Goal: Task Accomplishment & Management: Use online tool/utility

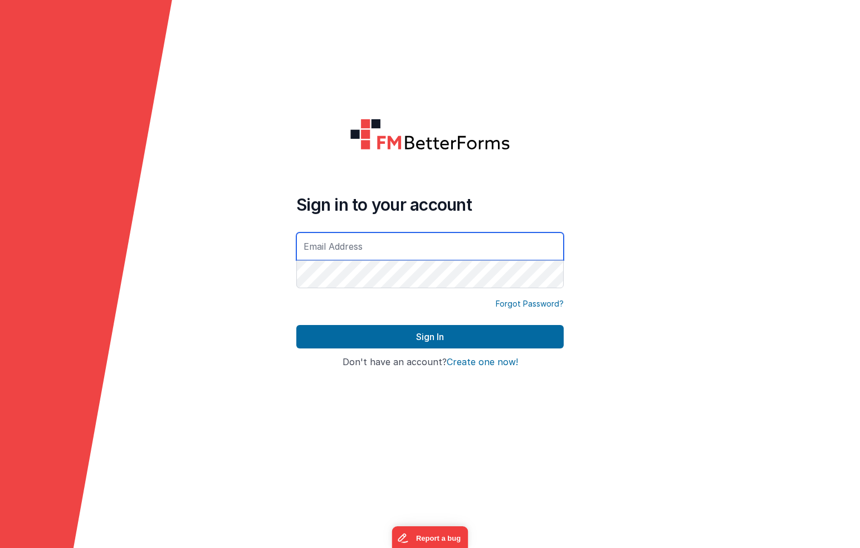
type input "[EMAIL_ADDRESS][DOMAIN_NAME]"
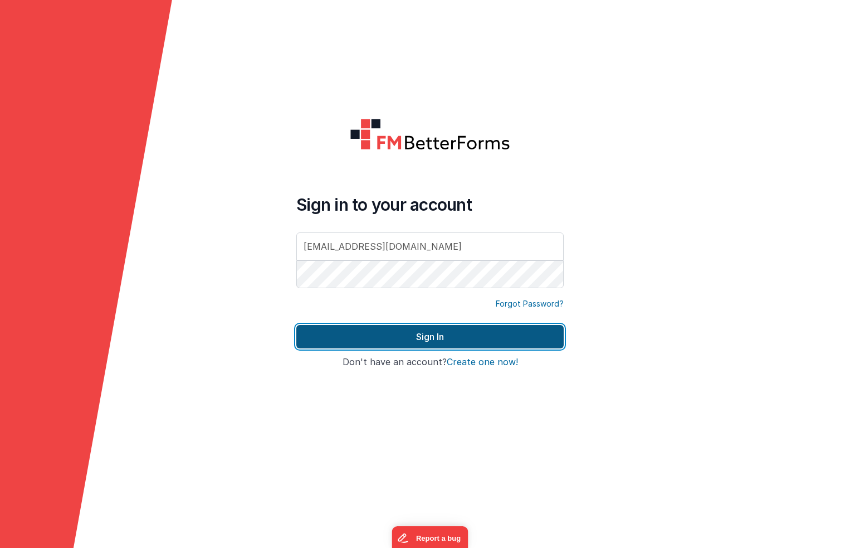
click at [454, 337] on button "Sign In" at bounding box center [429, 336] width 267 height 23
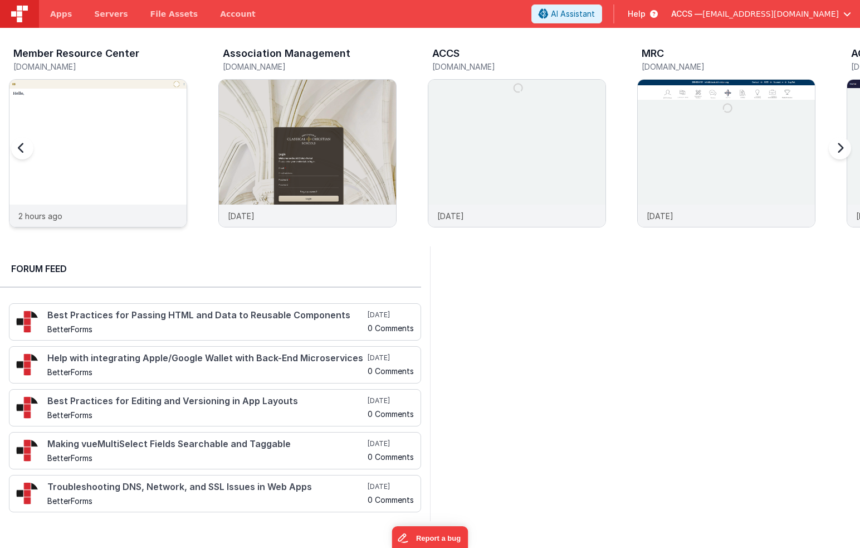
click at [105, 145] on img at bounding box center [97, 168] width 177 height 177
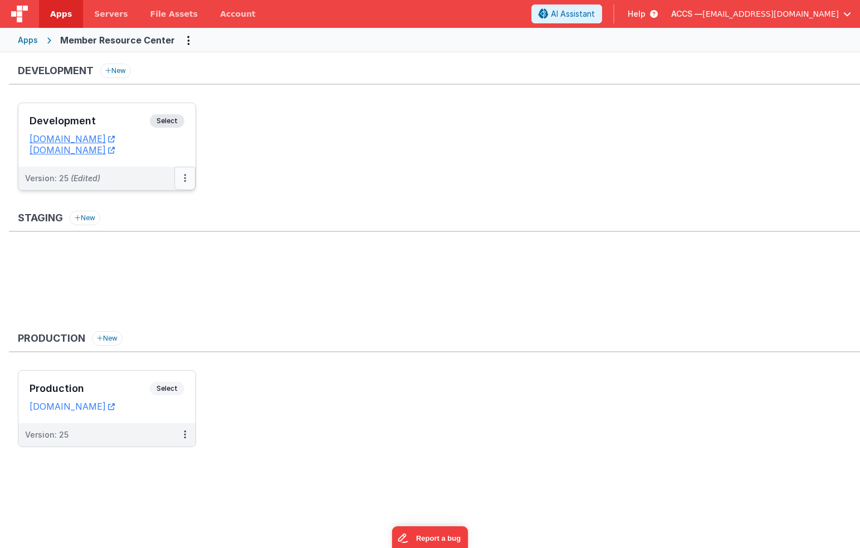
click at [187, 179] on button at bounding box center [184, 178] width 21 height 23
click at [168, 241] on link "Deploy..." at bounding box center [147, 243] width 98 height 20
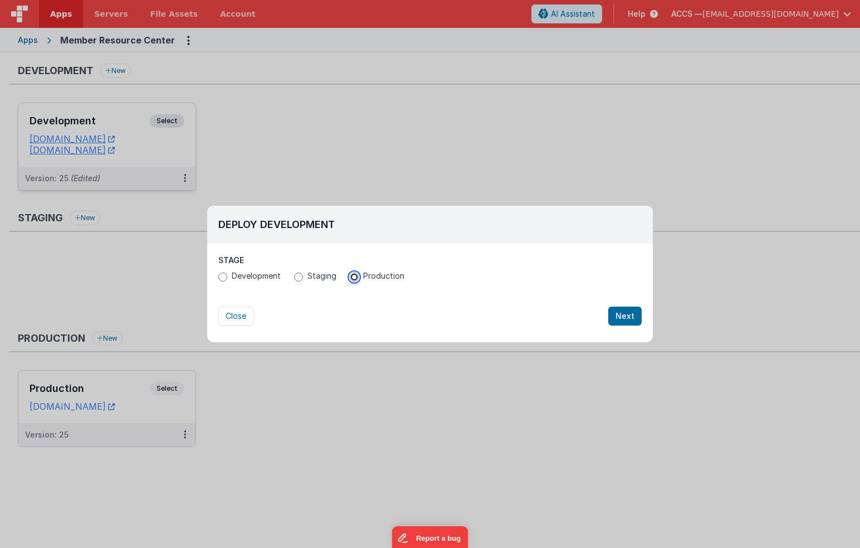
click at [354, 278] on input "Production" at bounding box center [354, 276] width 9 height 9
radio input "true"
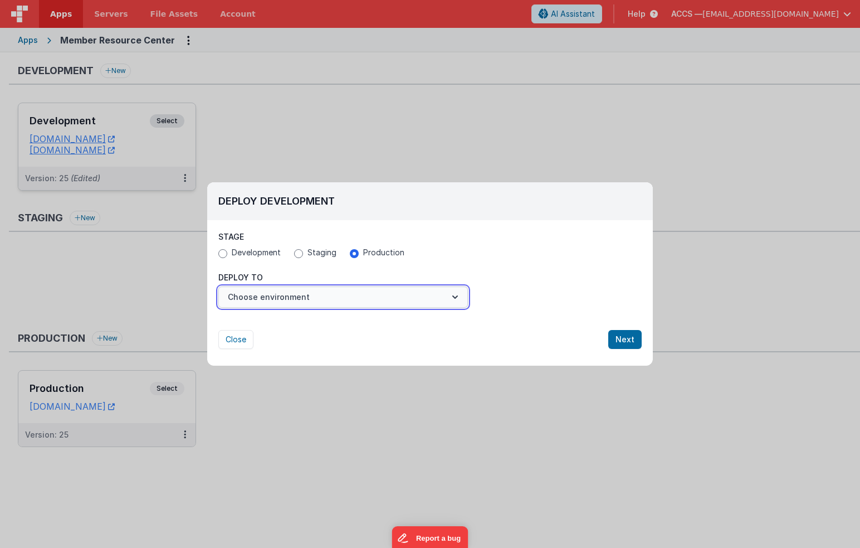
click at [369, 298] on button "Choose environment" at bounding box center [343, 296] width 250 height 21
click at [358, 329] on link "Production" at bounding box center [343, 324] width 250 height 20
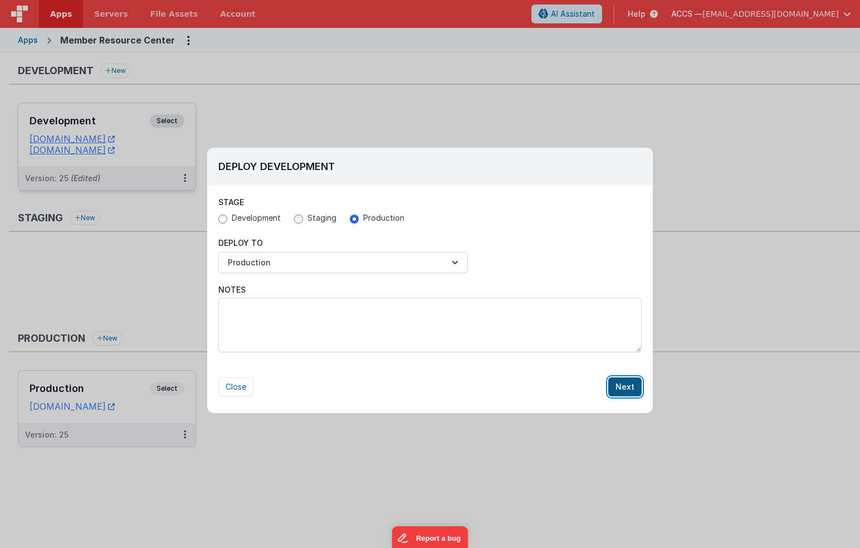
click at [618, 391] on button "Next" at bounding box center [624, 386] width 33 height 19
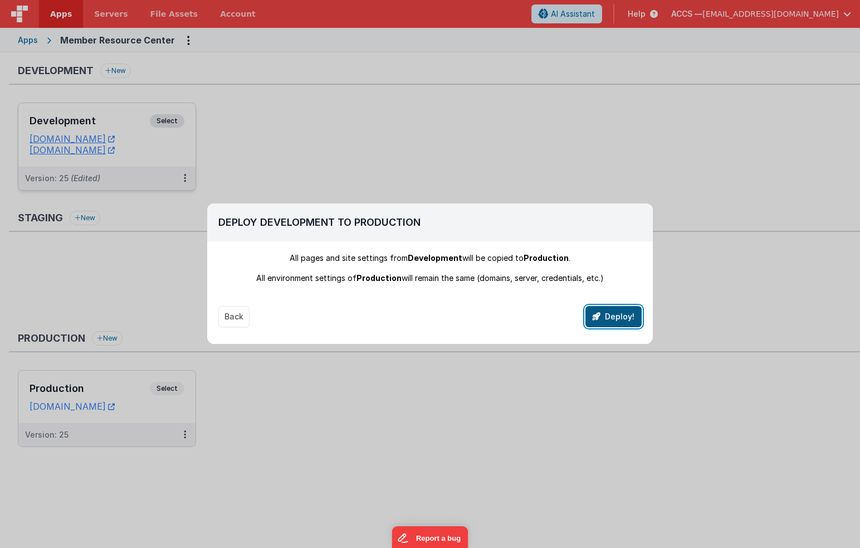
click at [616, 317] on button "Deploy!" at bounding box center [614, 316] width 56 height 21
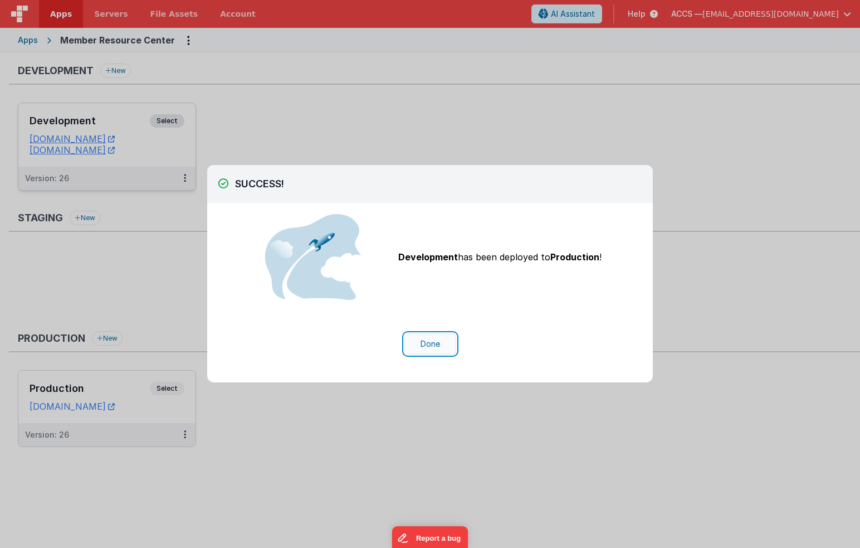
click at [436, 340] on button "Done" at bounding box center [431, 343] width 52 height 21
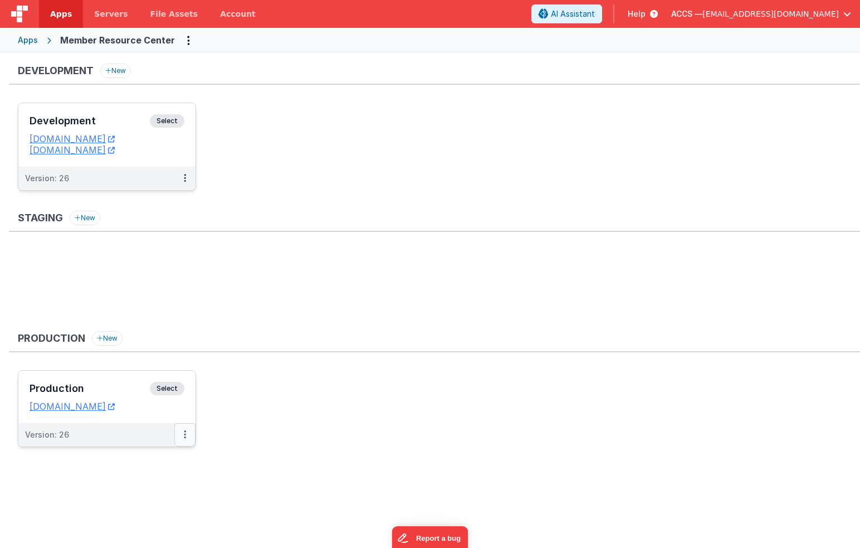
click at [181, 434] on button at bounding box center [184, 434] width 21 height 23
click at [158, 456] on link "Edit" at bounding box center [147, 460] width 98 height 20
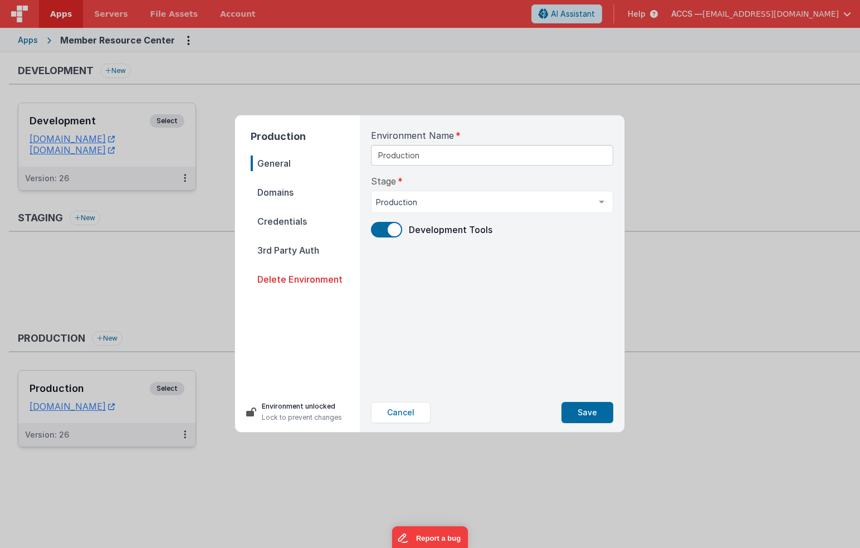
click at [294, 206] on nav "General Domains Credentials 3rd Party Auth Delete Environment" at bounding box center [305, 268] width 109 height 227
click at [294, 188] on span "Domains" at bounding box center [305, 192] width 109 height 16
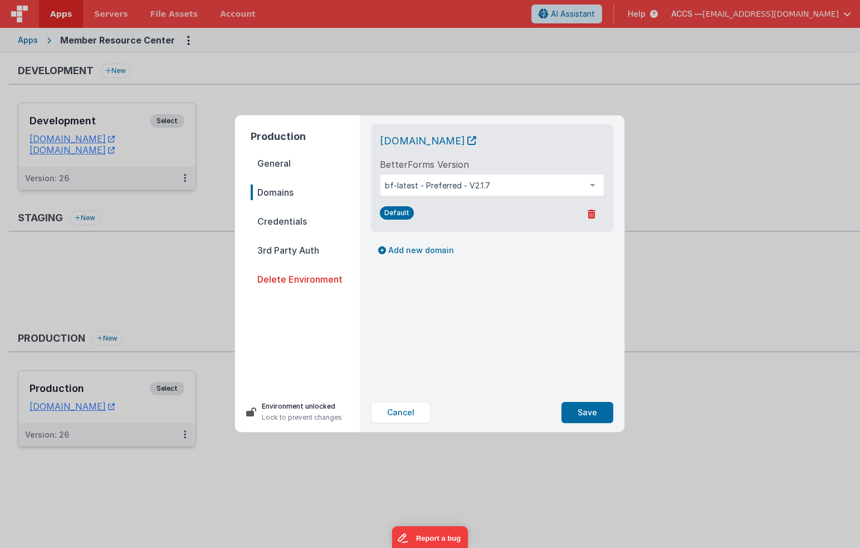
click at [294, 221] on span "Credentials" at bounding box center [305, 221] width 109 height 16
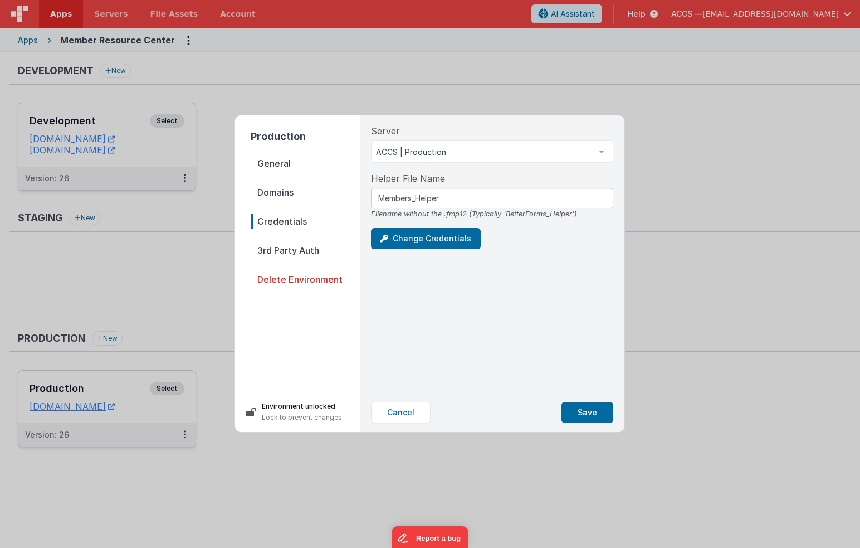
click at [288, 196] on span "Domains" at bounding box center [305, 192] width 109 height 16
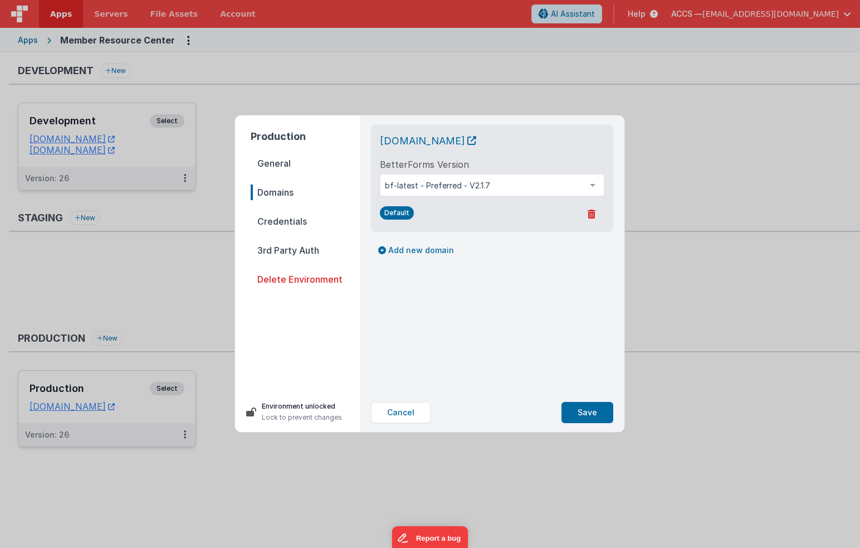
click at [289, 218] on span "Credentials" at bounding box center [305, 221] width 109 height 16
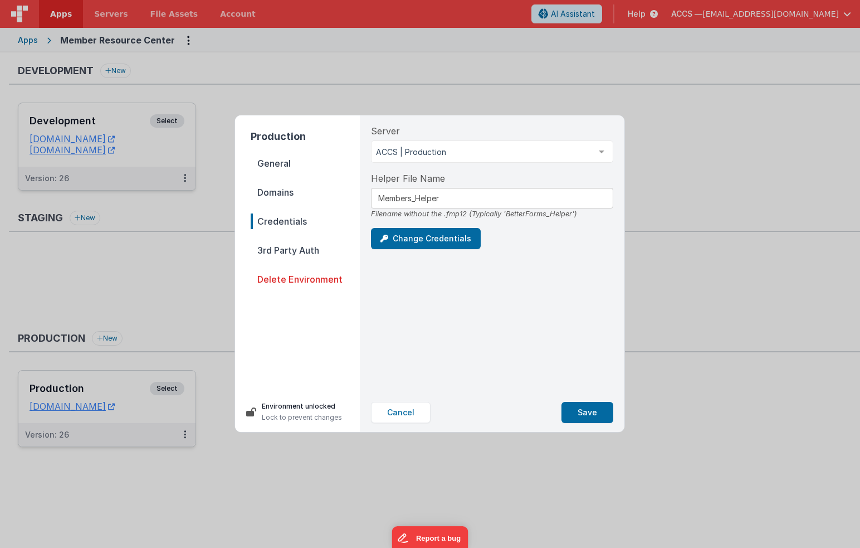
click at [294, 252] on span "3rd Party Auth" at bounding box center [305, 250] width 109 height 16
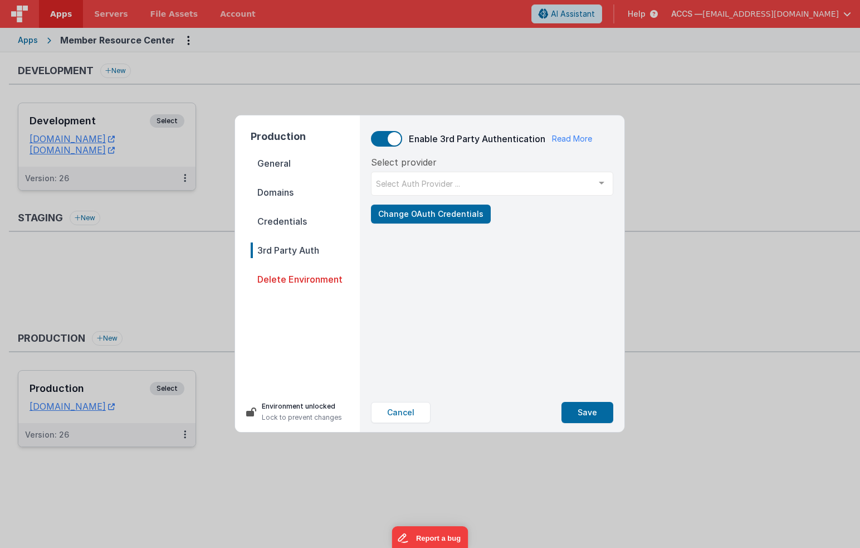
click at [393, 141] on span at bounding box center [394, 138] width 13 height 13
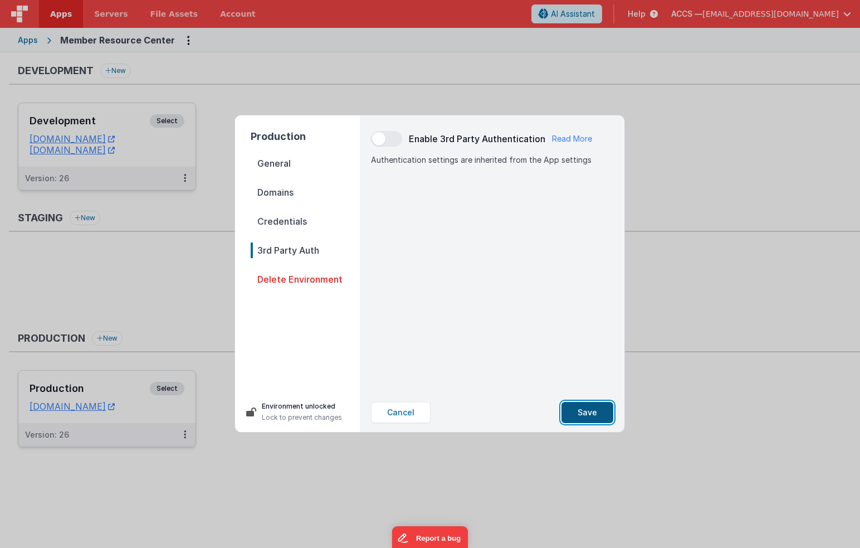
click at [587, 411] on button "Save" at bounding box center [588, 412] width 52 height 21
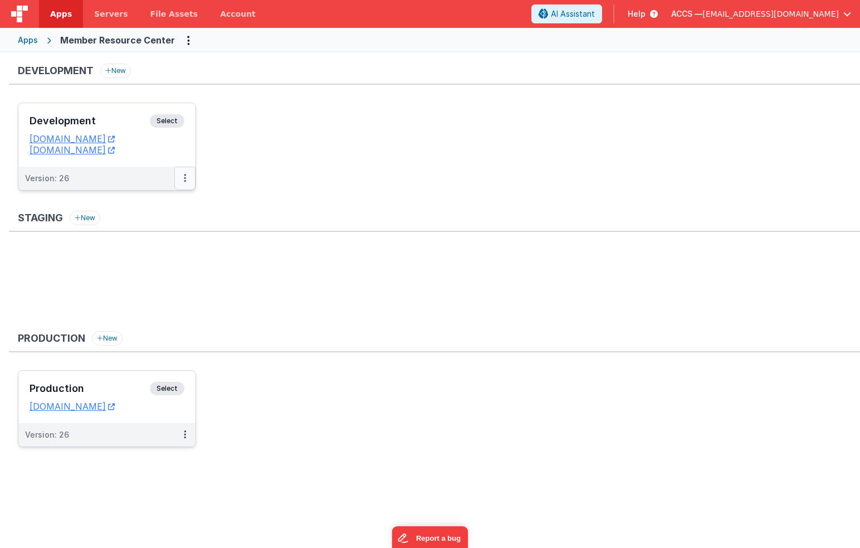
click at [184, 178] on icon at bounding box center [185, 178] width 2 height 1
click at [334, 173] on div at bounding box center [430, 274] width 860 height 548
click at [192, 435] on button at bounding box center [184, 434] width 21 height 23
click at [360, 242] on div at bounding box center [430, 274] width 860 height 548
click at [123, 118] on h3 "Development" at bounding box center [90, 120] width 120 height 11
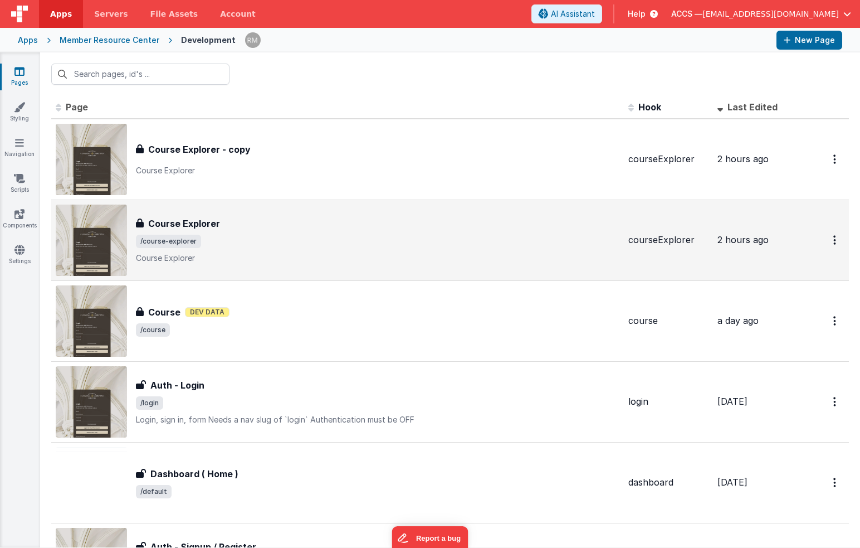
click at [308, 241] on span "/course-explorer" at bounding box center [378, 241] width 484 height 13
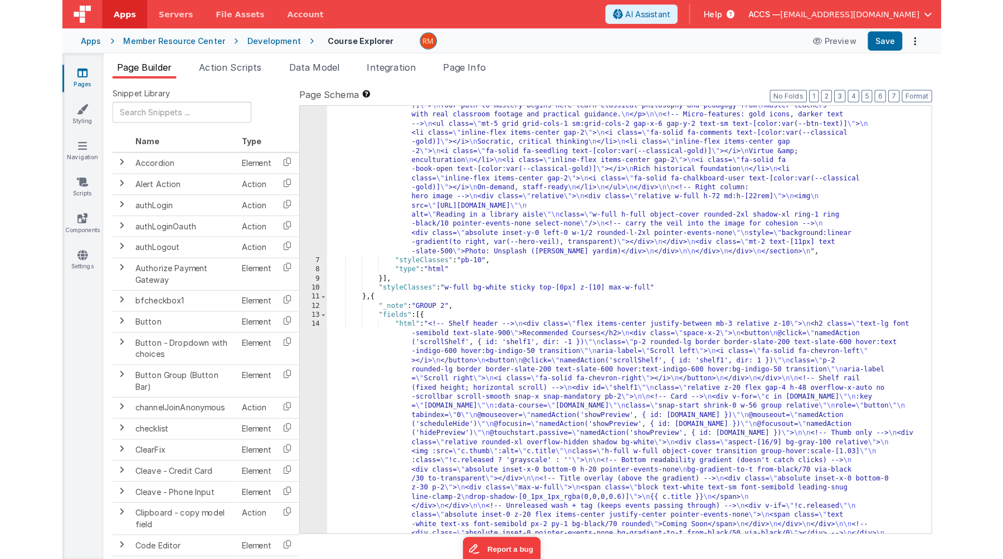
scroll to position [231, 0]
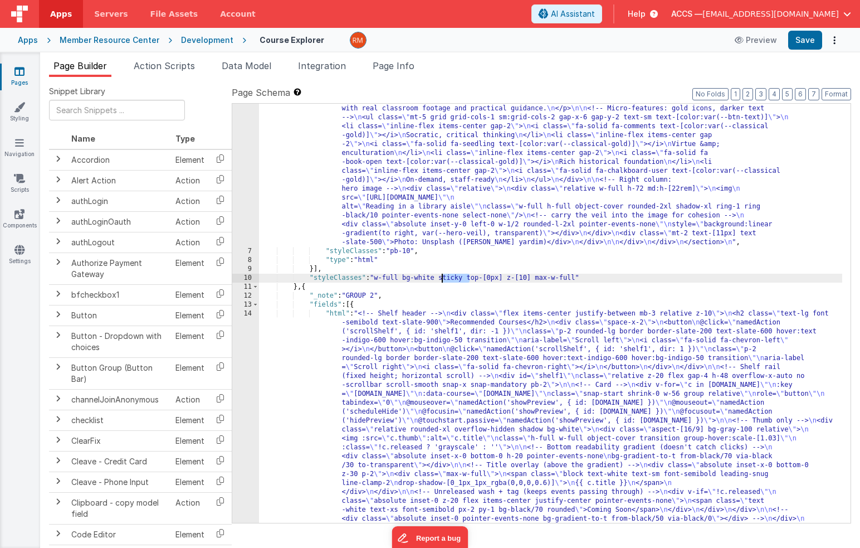
drag, startPoint x: 468, startPoint y: 280, endPoint x: 441, endPoint y: 278, distance: 27.4
click at [441, 278] on div ""html" : "<!-- HERO / GROUP 1 — INDIGO & GOLD (gold icons + darker text) --> \n…" at bounding box center [550, 510] width 583 height 1186
drag, startPoint x: 507, startPoint y: 280, endPoint x: 441, endPoint y: 281, distance: 65.8
click at [441, 281] on div ""html" : "<!-- HERO / GROUP 1 — INDIGO & GOLD (gold icons + darker text) --> \n…" at bounding box center [550, 510] width 583 height 1186
click at [796, 43] on button "Save" at bounding box center [805, 40] width 34 height 19
